Goal: Information Seeking & Learning: Learn about a topic

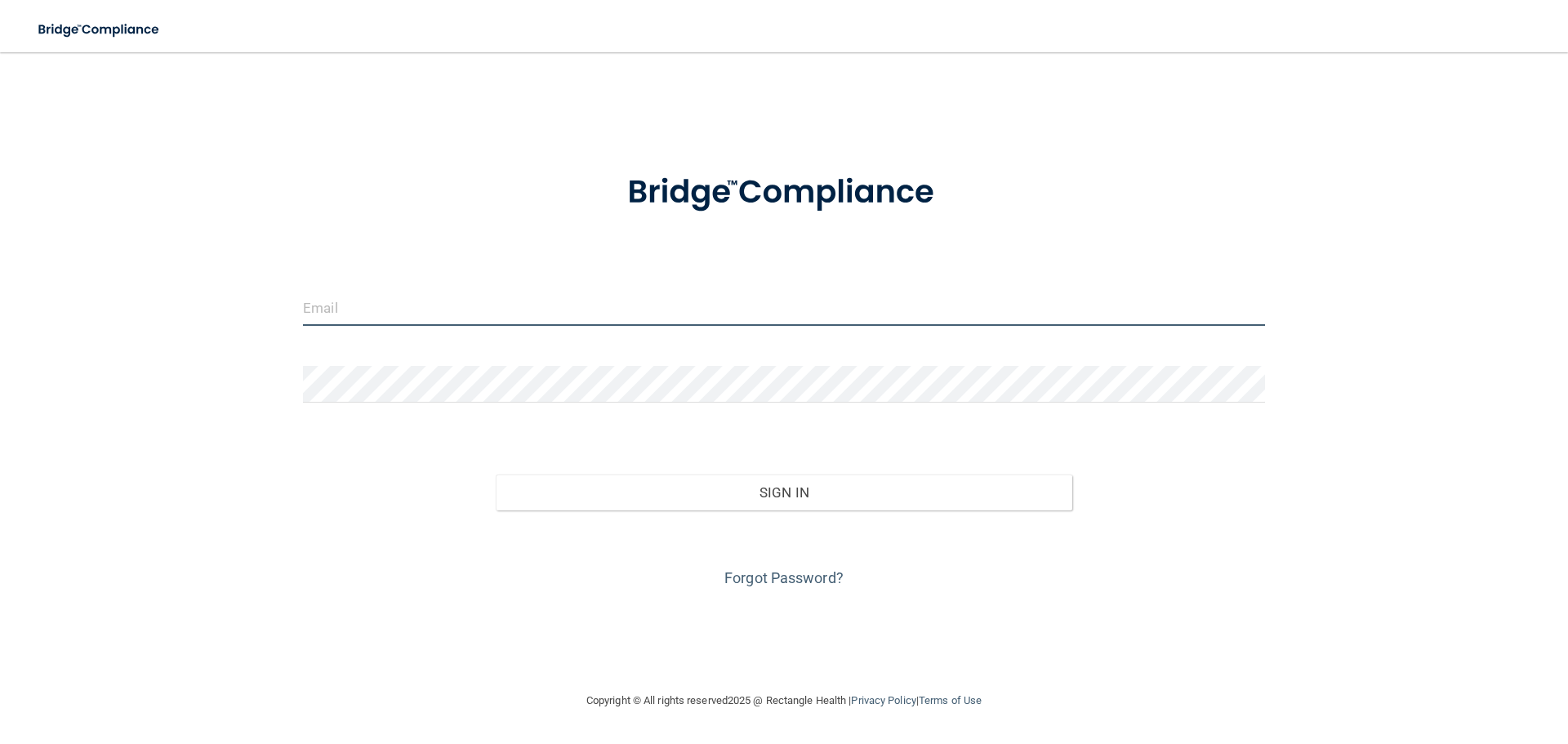
click at [715, 312] on input "email" at bounding box center [784, 308] width 962 height 37
click at [454, 296] on input "email" at bounding box center [784, 308] width 962 height 37
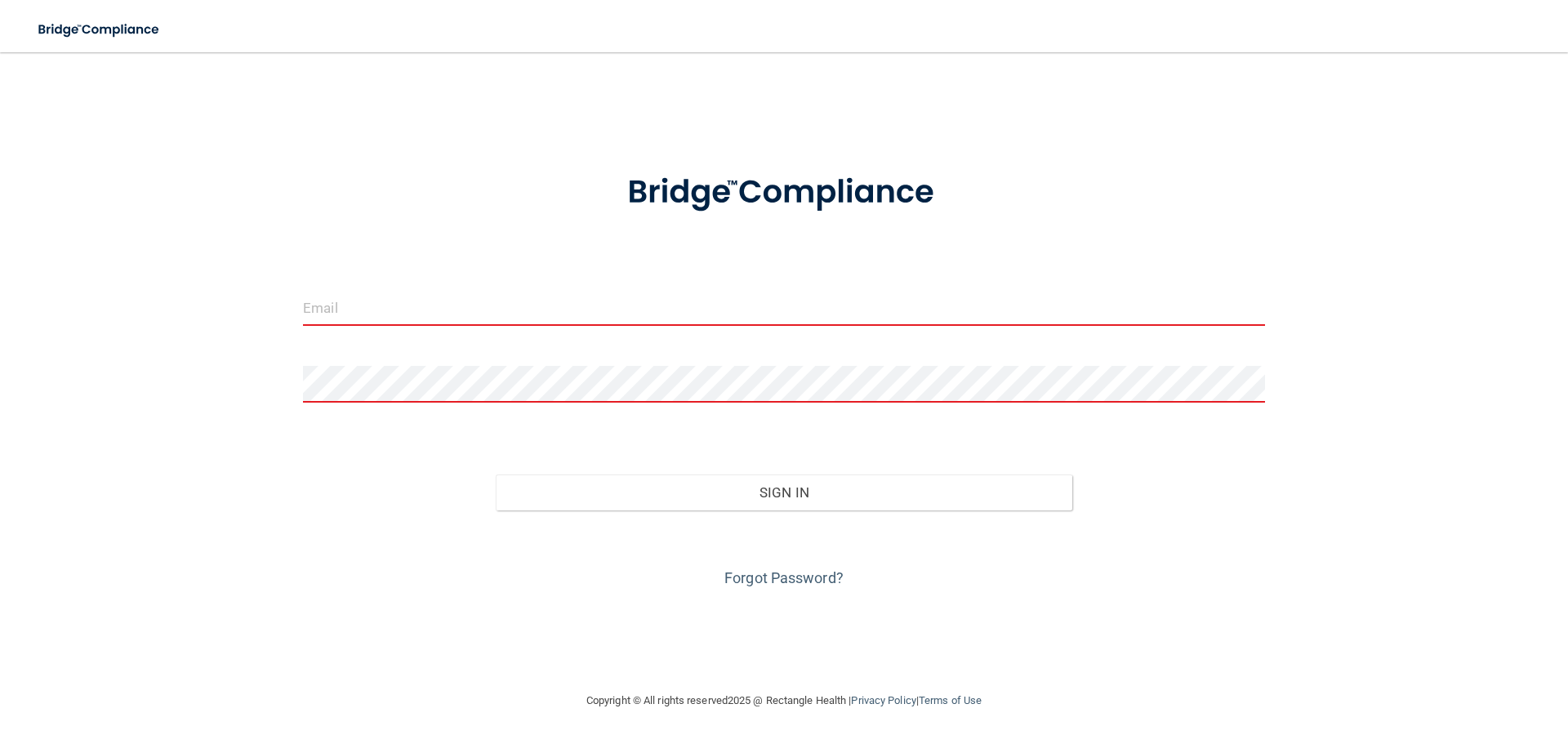
type input "[EMAIL_ADDRESS][DOMAIN_NAME]"
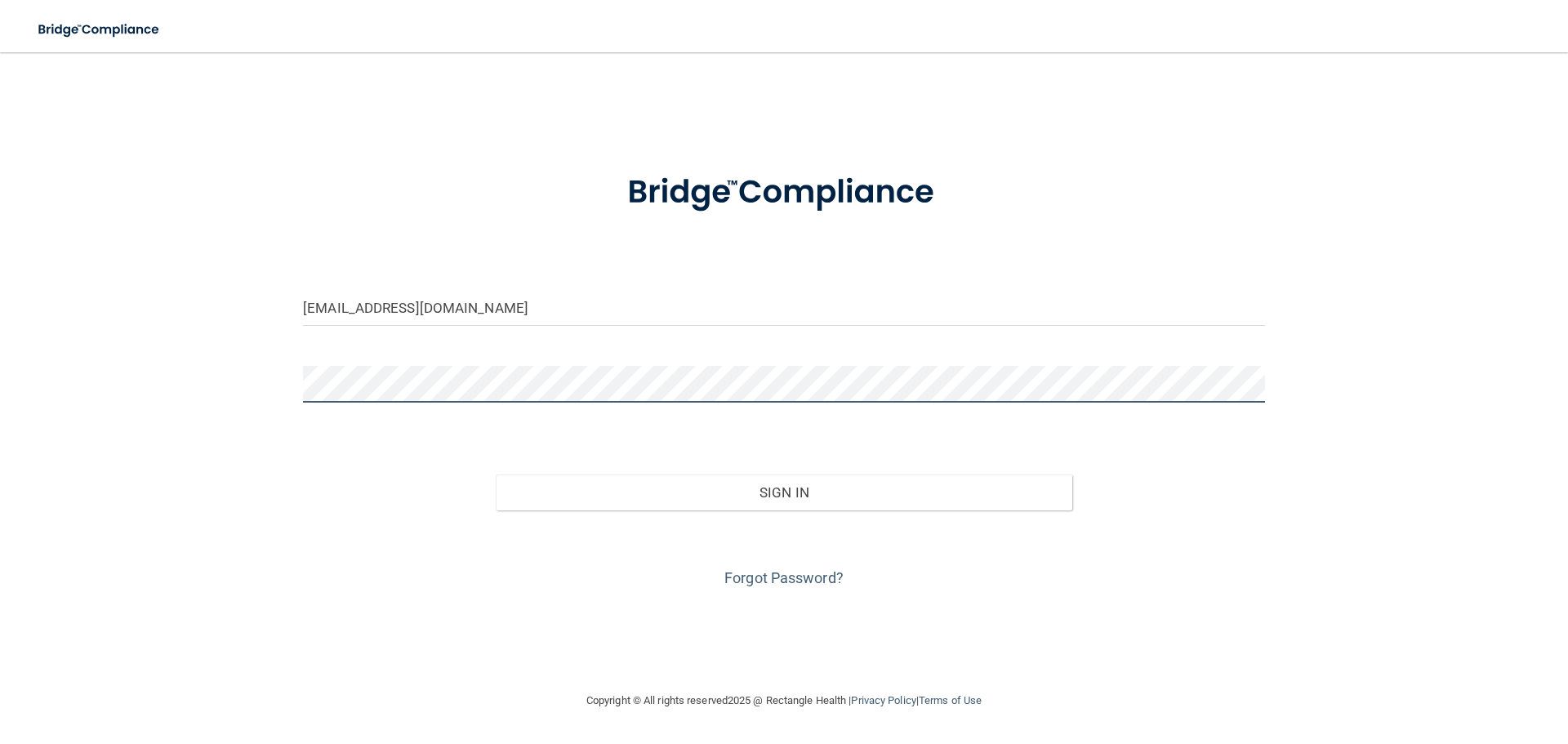
click at [496, 474] on button "Sign In" at bounding box center [784, 492] width 578 height 36
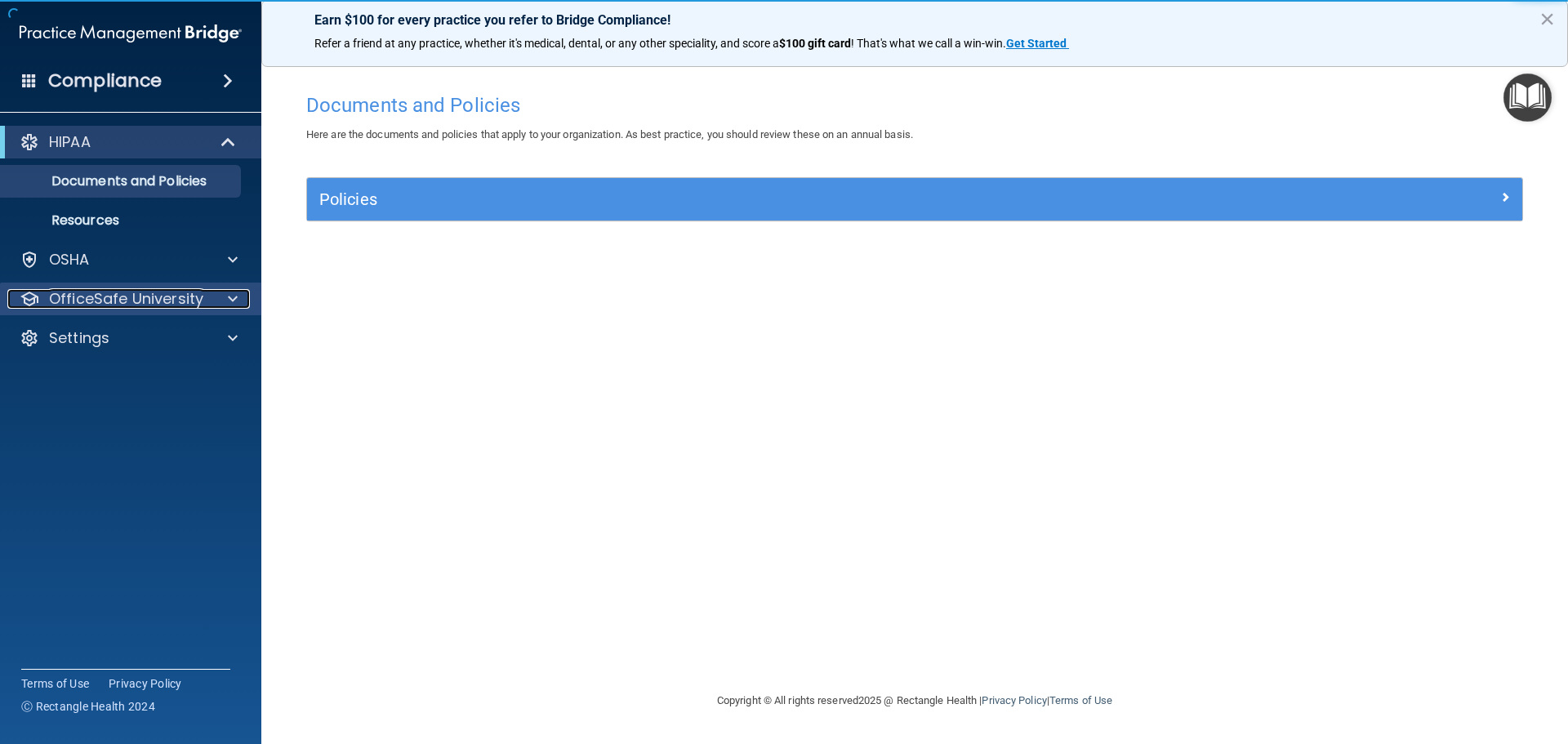
click at [229, 308] on span at bounding box center [233, 298] width 10 height 19
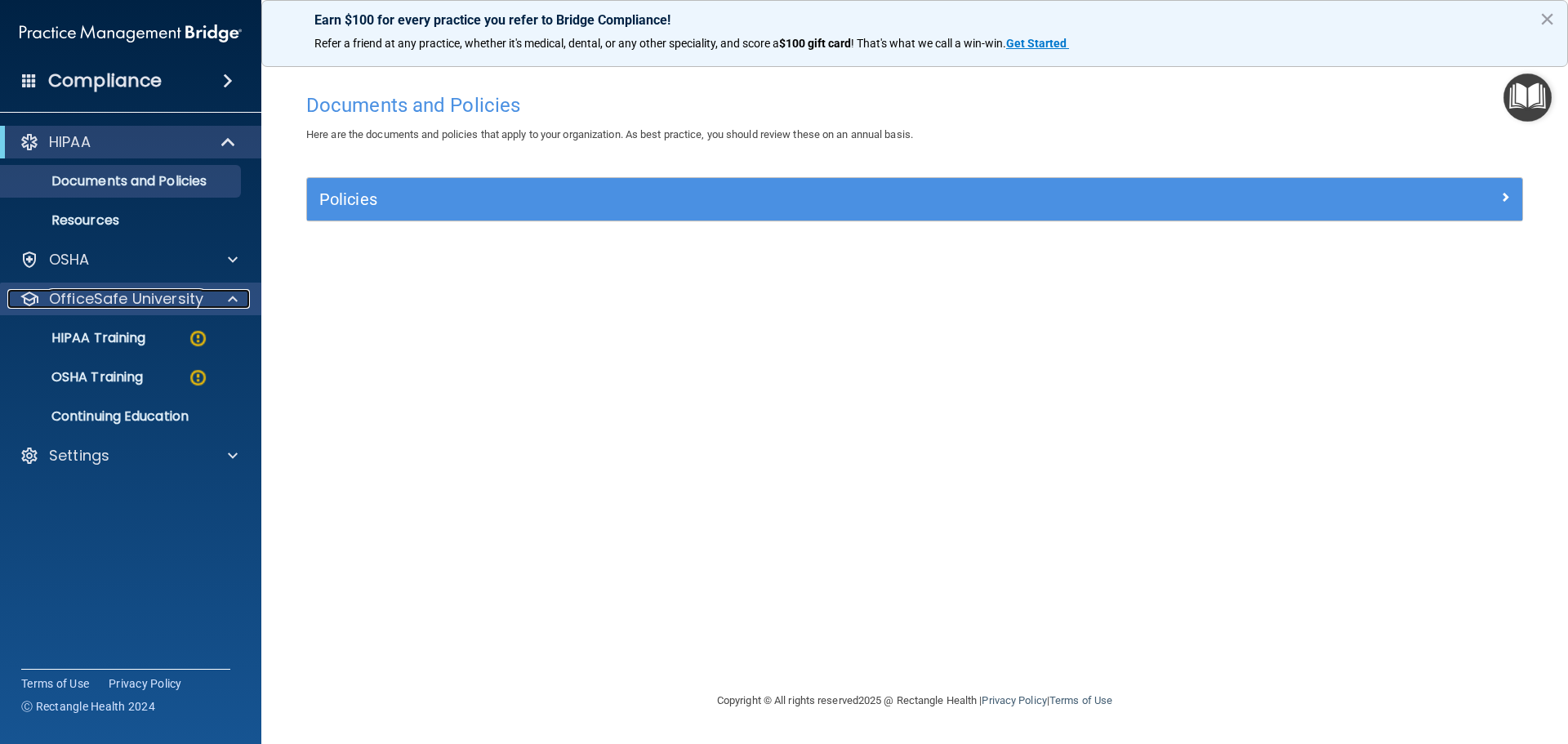
click at [229, 297] on span at bounding box center [233, 298] width 10 height 19
click at [225, 304] on div at bounding box center [230, 298] width 41 height 19
click at [178, 345] on div "HIPAA Training" at bounding box center [122, 337] width 223 height 16
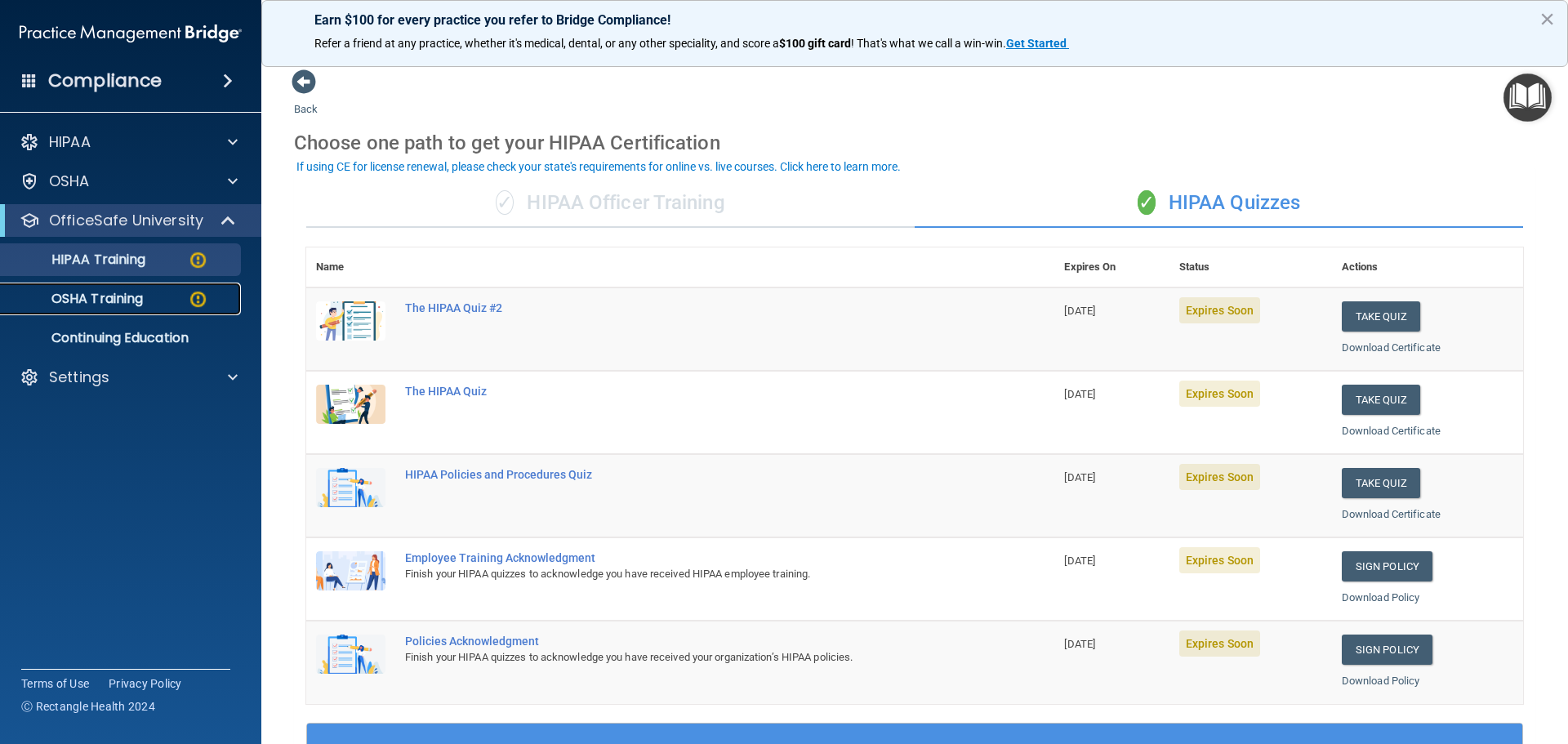
click at [202, 282] on link "OSHA Training" at bounding box center [113, 298] width 257 height 33
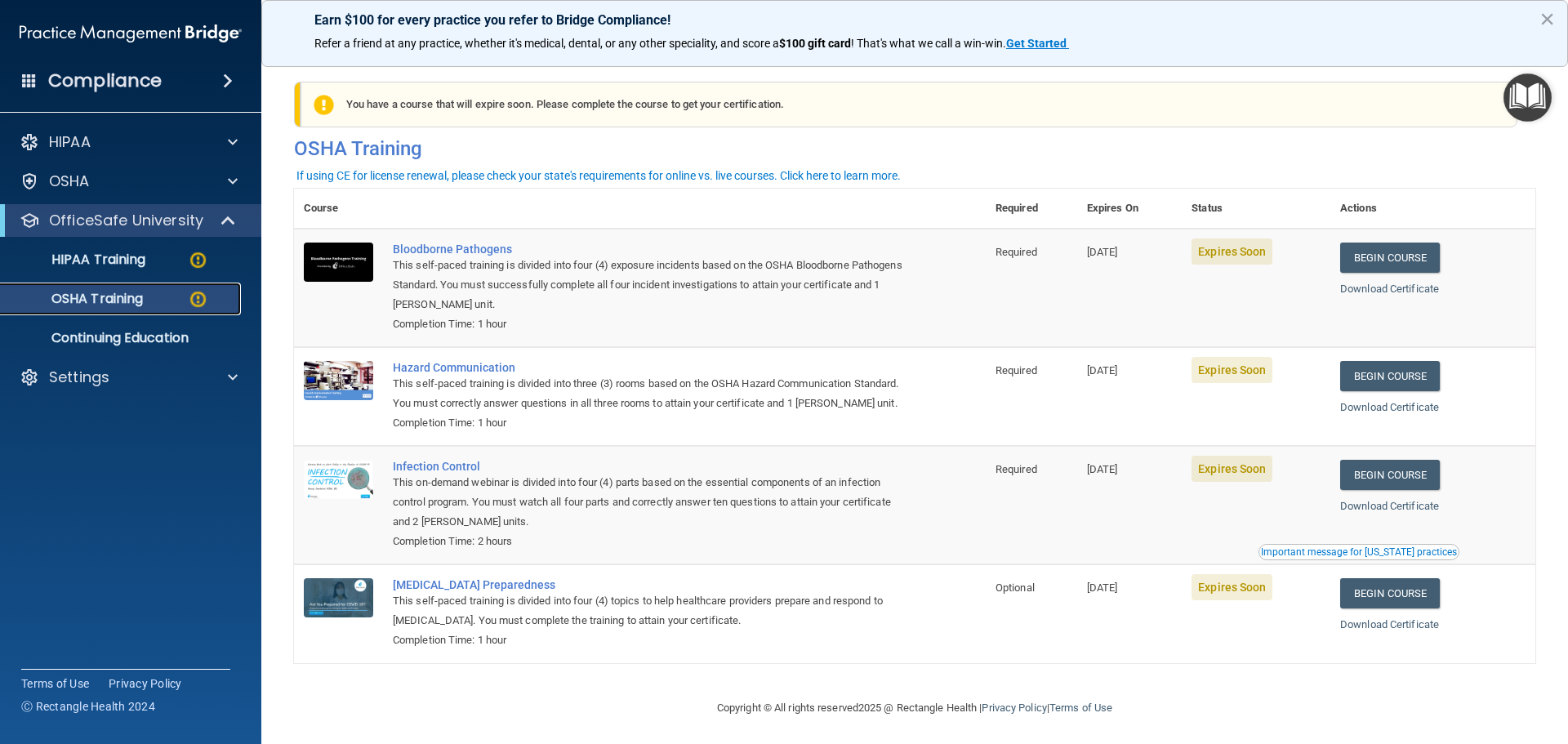
scroll to position [27, 0]
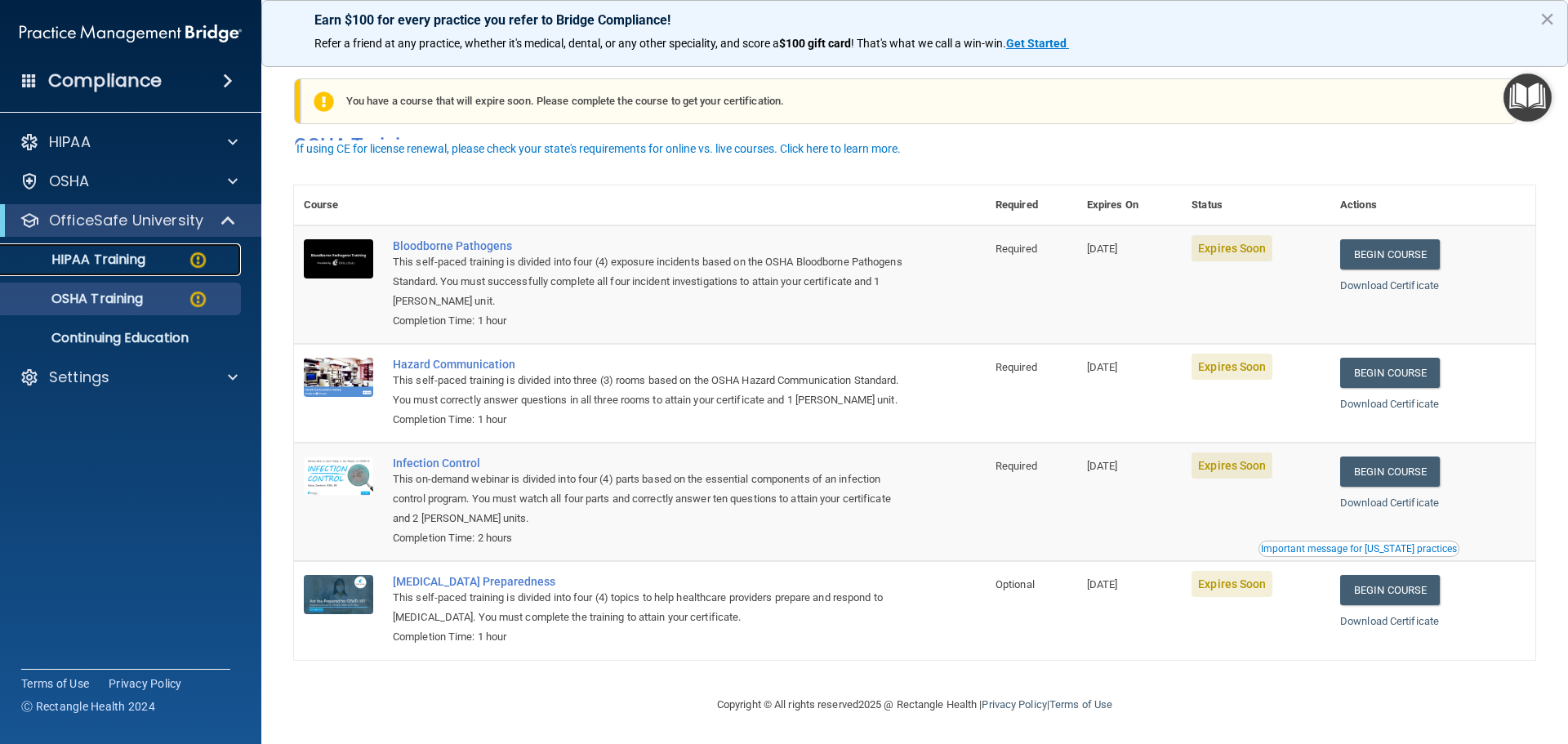
click at [157, 260] on div "HIPAA Training" at bounding box center [122, 259] width 223 height 16
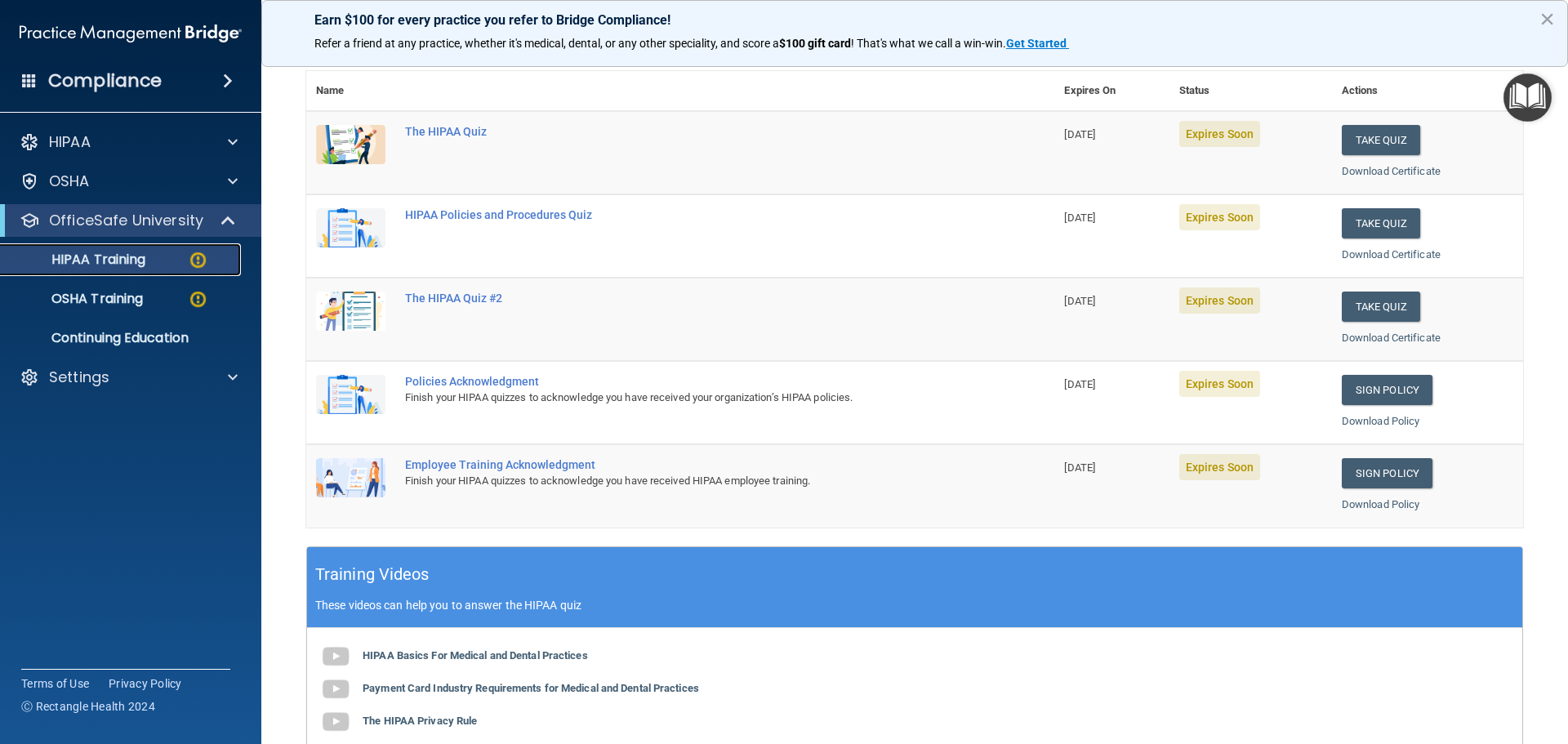
scroll to position [82, 0]
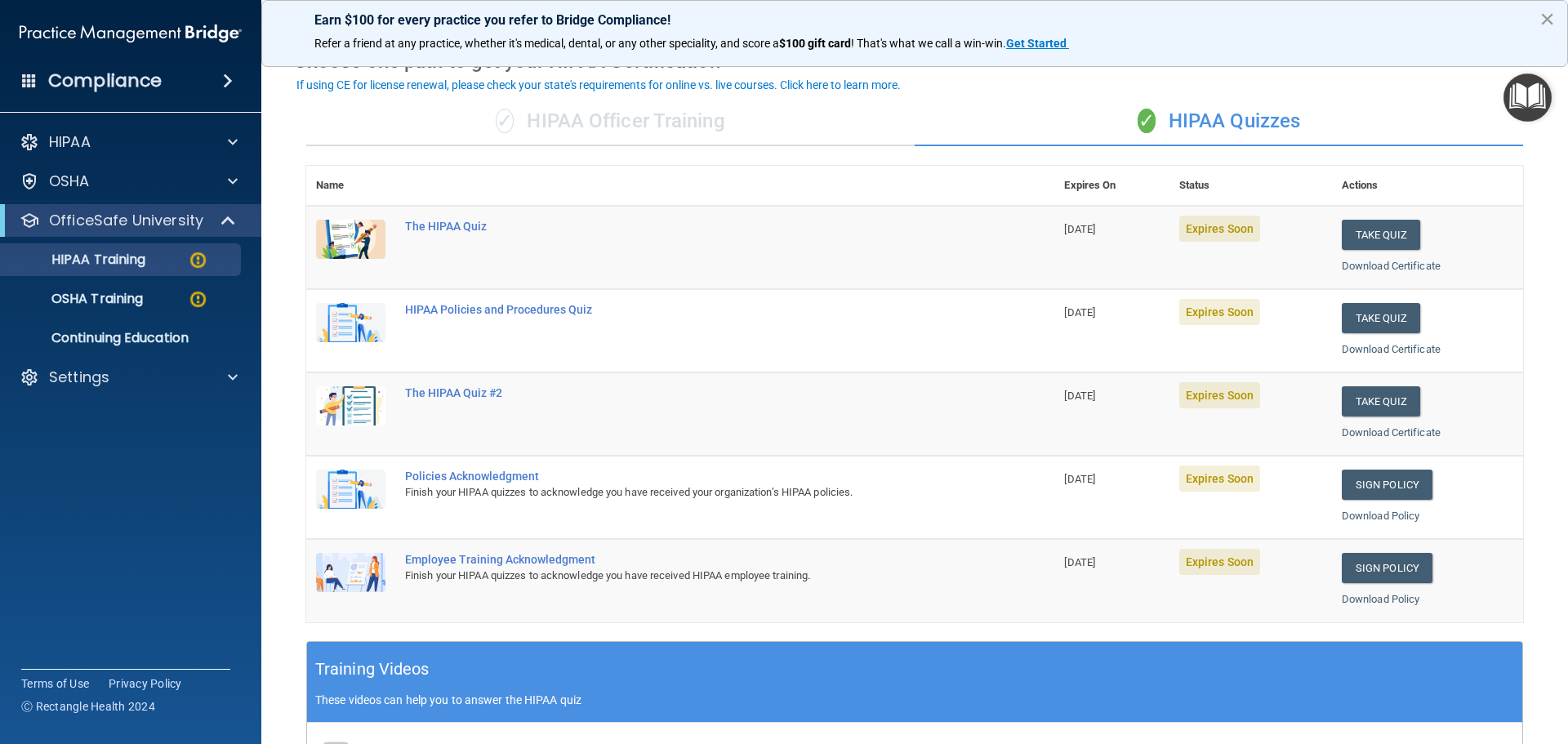
click at [1552, 16] on button "×" at bounding box center [1547, 18] width 15 height 26
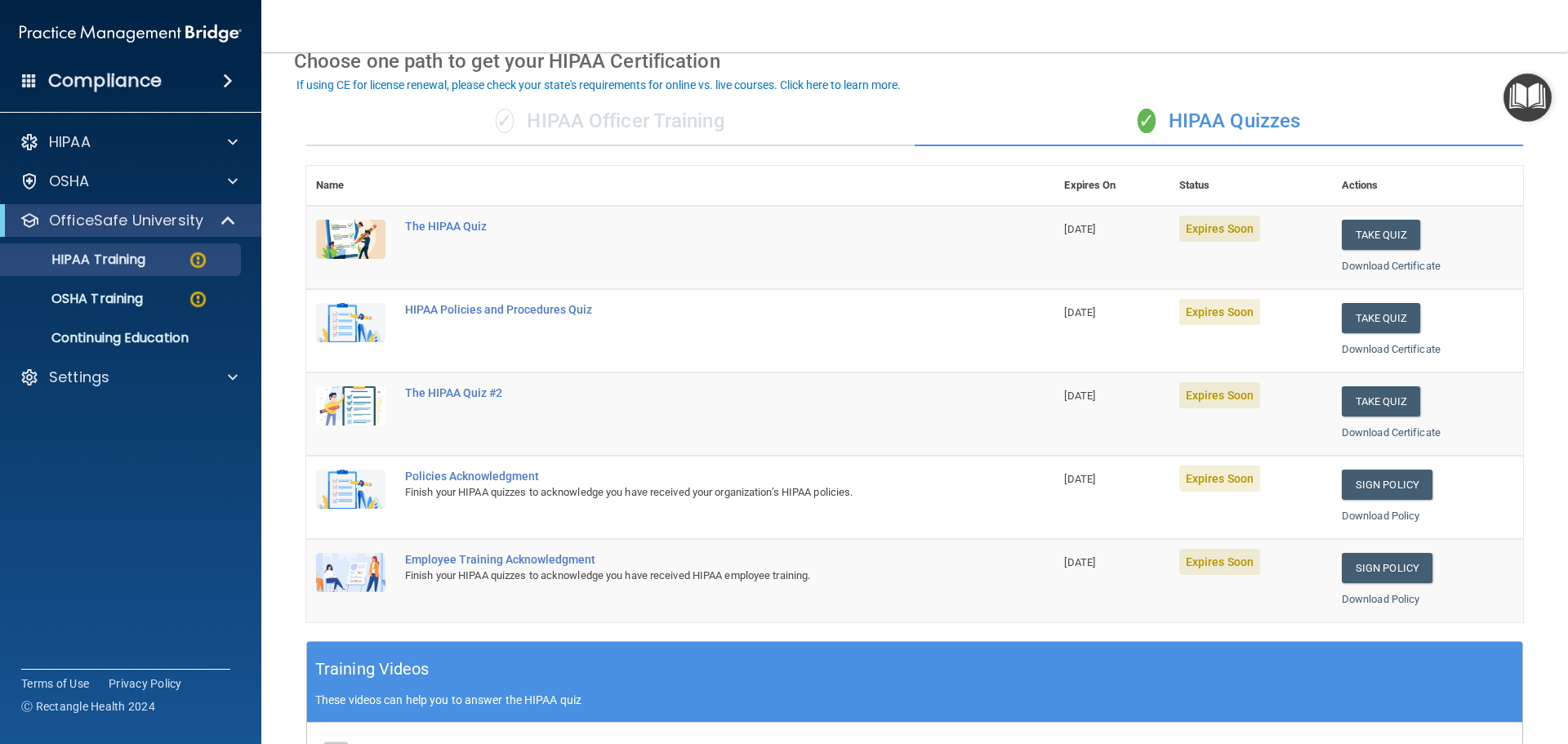
scroll to position [0, 0]
